Goal: Information Seeking & Learning: Learn about a topic

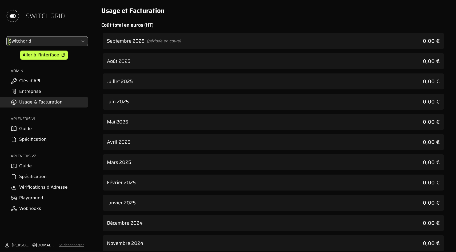
click at [65, 41] on div at bounding box center [42, 41] width 68 height 7
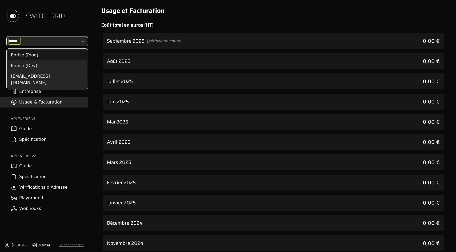
type input "******"
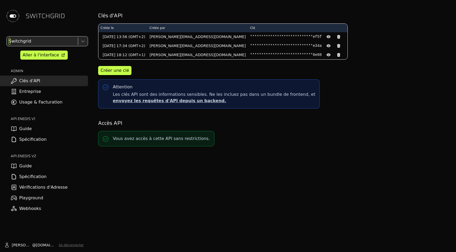
click at [29, 39] on div at bounding box center [42, 41] width 68 height 7
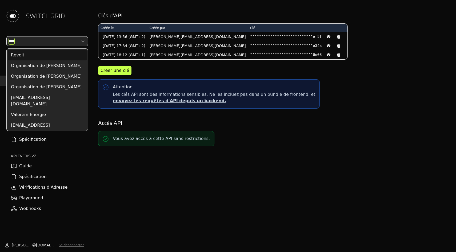
type input "*****"
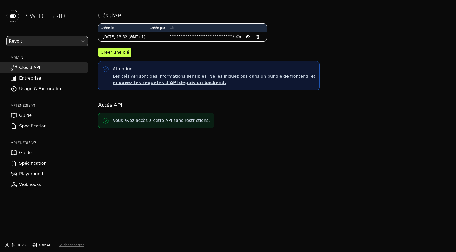
click at [32, 94] on link "Usage & Facturation" at bounding box center [44, 89] width 88 height 11
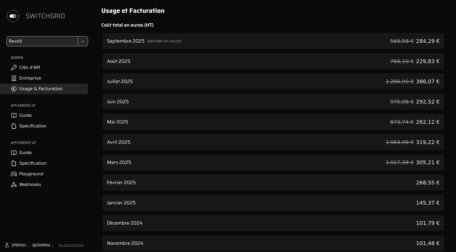
click at [244, 44] on div "Septembre 2025 (période en cours) 568,58 € 284,29 €" at bounding box center [273, 41] width 341 height 16
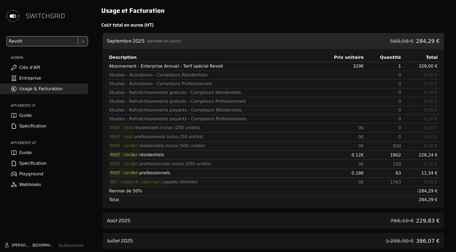
drag, startPoint x: 143, startPoint y: 149, endPoint x: 190, endPoint y: 176, distance: 53.9
click at [190, 176] on tbody "Abonnement - Enterprise Annuel - Tarif spécial Revolt 329 € 1 329,00 € Studies …" at bounding box center [273, 133] width 332 height 143
click at [190, 176] on td "POST /order professionnels" at bounding box center [211, 173] width 209 height 9
drag, startPoint x: 199, startPoint y: 175, endPoint x: 109, endPoint y: 152, distance: 92.4
click at [109, 152] on tbody "Abonnement - Enterprise Annuel - Tarif spécial Revolt 329 € 1 329,00 € Studies …" at bounding box center [273, 133] width 332 height 143
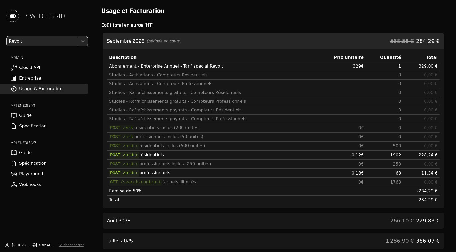
click at [109, 152] on code "POST /order" at bounding box center [124, 155] width 30 height 7
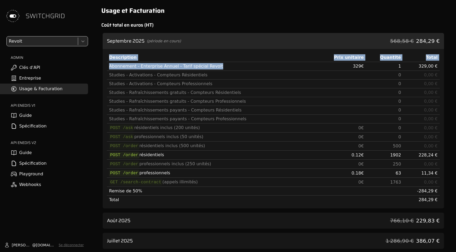
drag, startPoint x: 106, startPoint y: 68, endPoint x: 222, endPoint y: 66, distance: 116.5
click at [226, 67] on div "Description Prix unitaire Quantité Total Abonnement - Enterprise Annuel - Tarif…" at bounding box center [273, 129] width 341 height 160
click at [222, 66] on div "Abonnement - Enterprise Annuel - Tarif spécial Revolt" at bounding box center [211, 66] width 204 height 6
drag, startPoint x: 222, startPoint y: 66, endPoint x: 114, endPoint y: 67, distance: 108.4
click at [114, 67] on div "Abonnement - Enterprise Annuel - Tarif spécial Revolt" at bounding box center [211, 66] width 204 height 6
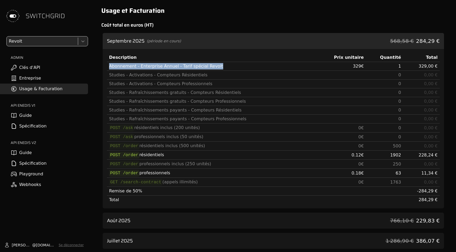
copy div "Abonnement - Enterprise Annuel - Tarif spécial Revolt"
click at [114, 67] on div "Abonnement - Enterprise Annuel - Tarif spécial Revolt" at bounding box center [211, 66] width 204 height 6
click at [63, 42] on div at bounding box center [42, 41] width 68 height 7
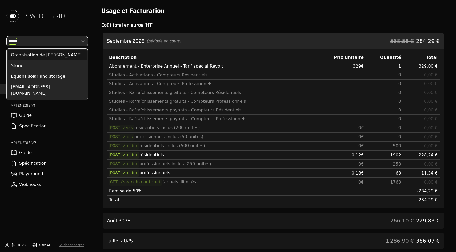
type input "******"
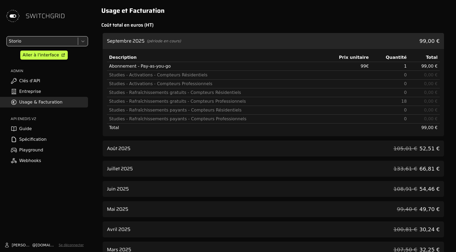
click at [373, 145] on div "Août 2025 105,01 € 52,51 €" at bounding box center [273, 149] width 341 height 16
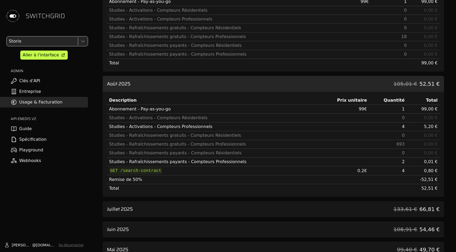
click at [377, 207] on div "Juillet 2025 133,61 € 66,81 €" at bounding box center [273, 209] width 341 height 16
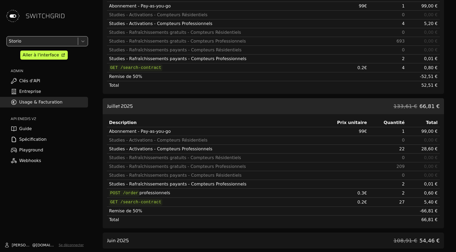
scroll to position [213, 0]
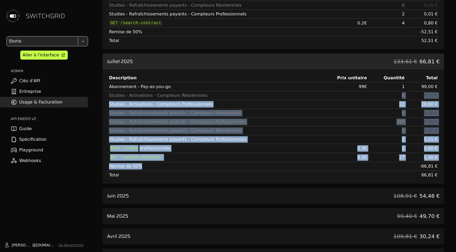
drag, startPoint x: 387, startPoint y: 110, endPoint x: 389, endPoint y: 176, distance: 66.4
click at [389, 176] on tbody "Abonnement - Pay-as-you-go 99 € 1 99,00 € Studies - Activations - Compteurs Rés…" at bounding box center [273, 131] width 332 height 97
click at [389, 176] on td at bounding box center [388, 175] width 38 height 9
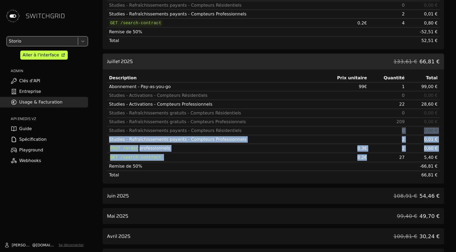
drag, startPoint x: 385, startPoint y: 153, endPoint x: 380, endPoint y: 124, distance: 29.5
click at [380, 124] on tbody "Abonnement - Pay-as-you-go 99 € 1 99,00 € Studies - Activations - Compteurs Rés…" at bounding box center [273, 131] width 332 height 97
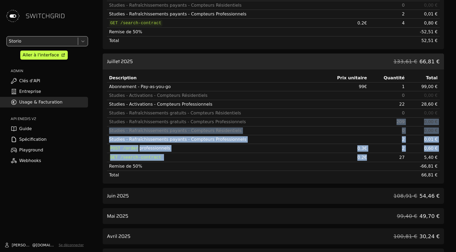
click at [380, 124] on td "209" at bounding box center [388, 122] width 38 height 9
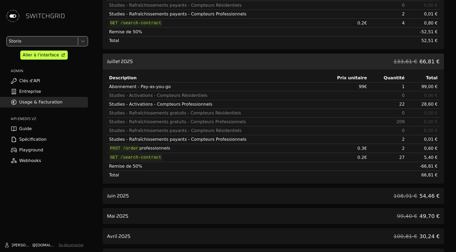
scroll to position [0, 0]
